Goal: Subscribe to service/newsletter

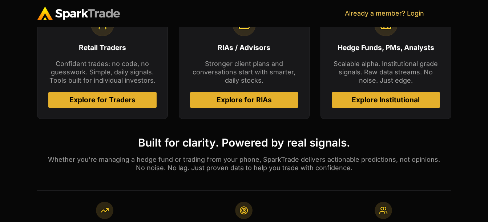
scroll to position [354, 0]
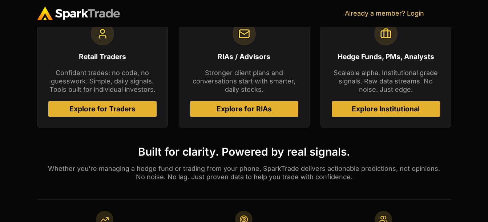
click at [143, 102] on link "Explore for Traders" at bounding box center [102, 109] width 108 height 16
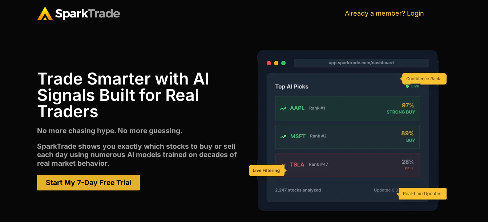
click at [112, 184] on span "Start My 7-Day Free Trial" at bounding box center [88, 182] width 85 height 7
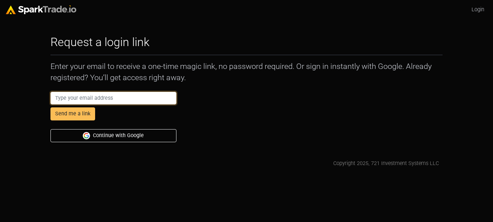
click at [132, 97] on input "email" at bounding box center [114, 98] width 126 height 13
type input "[EMAIL_ADDRESS][DOMAIN_NAME]"
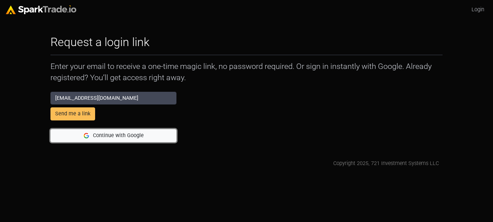
click at [90, 133] on img "submit" at bounding box center [86, 135] width 7 height 7
